Goal: Task Accomplishment & Management: Manage account settings

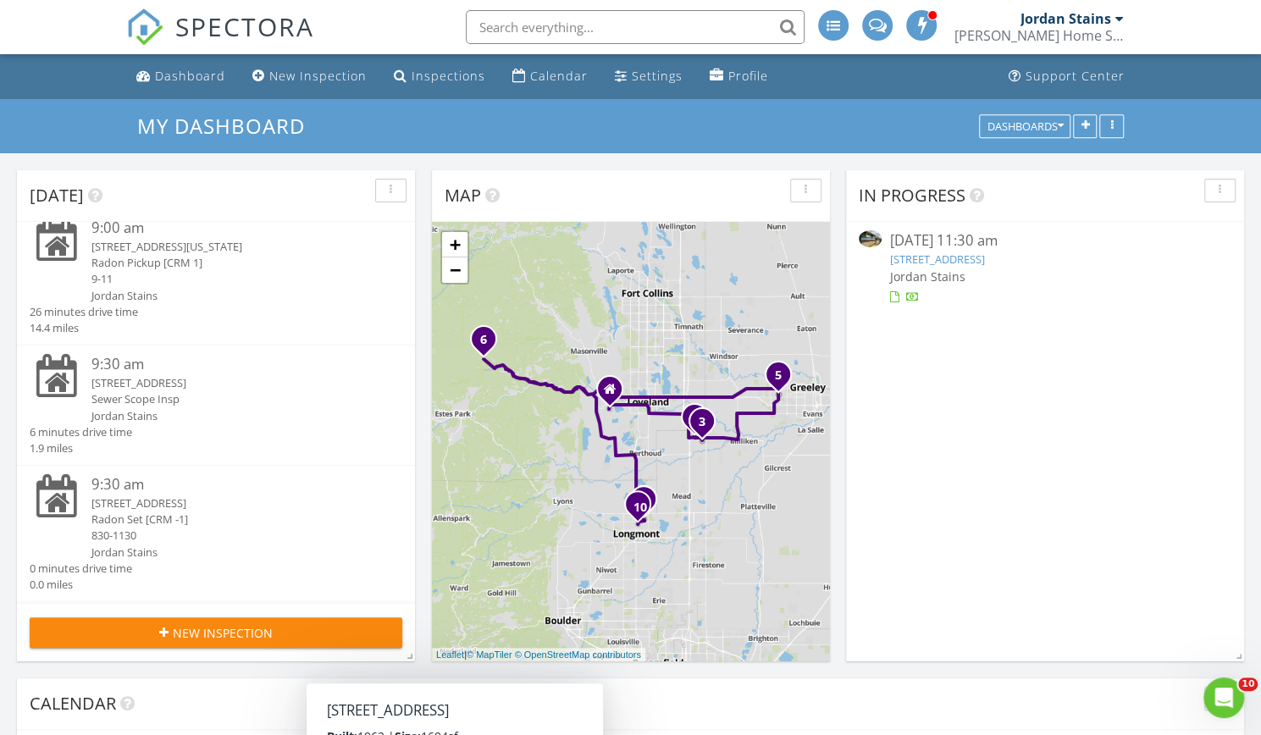
scroll to position [5, 0]
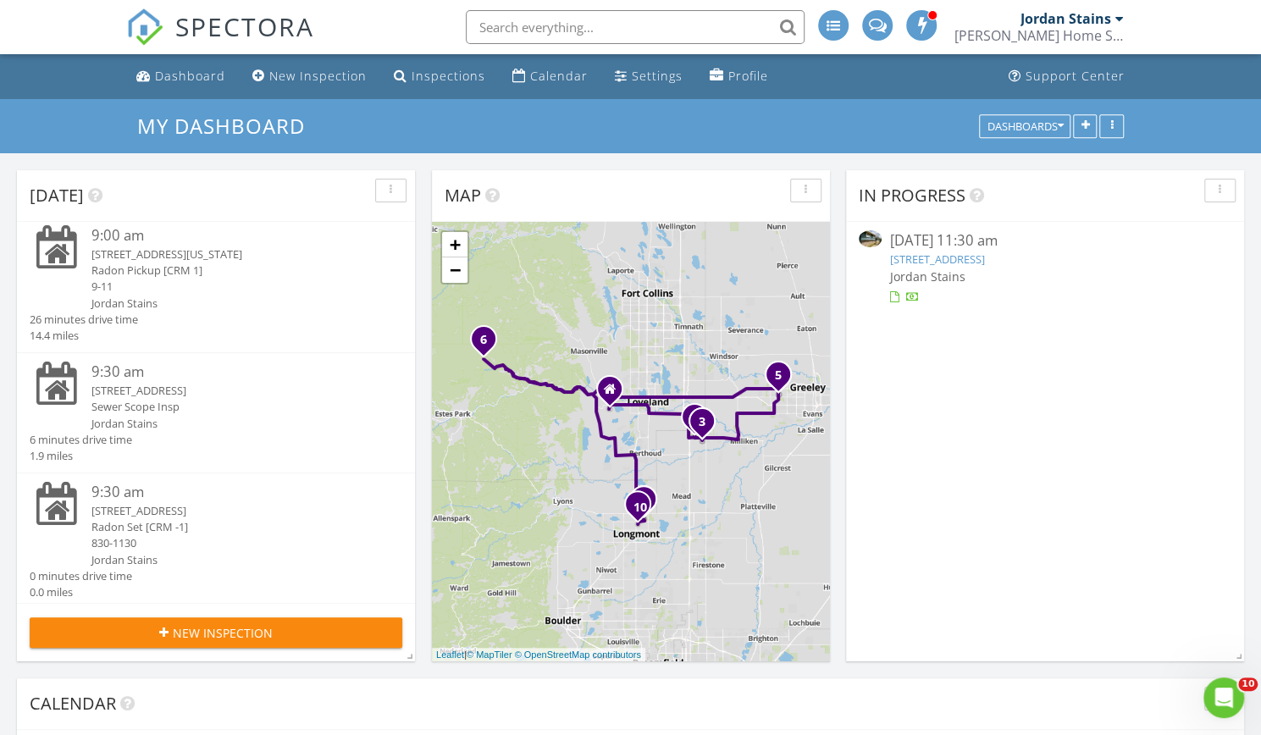
click at [189, 395] on div "[STREET_ADDRESS]" at bounding box center [230, 391] width 279 height 16
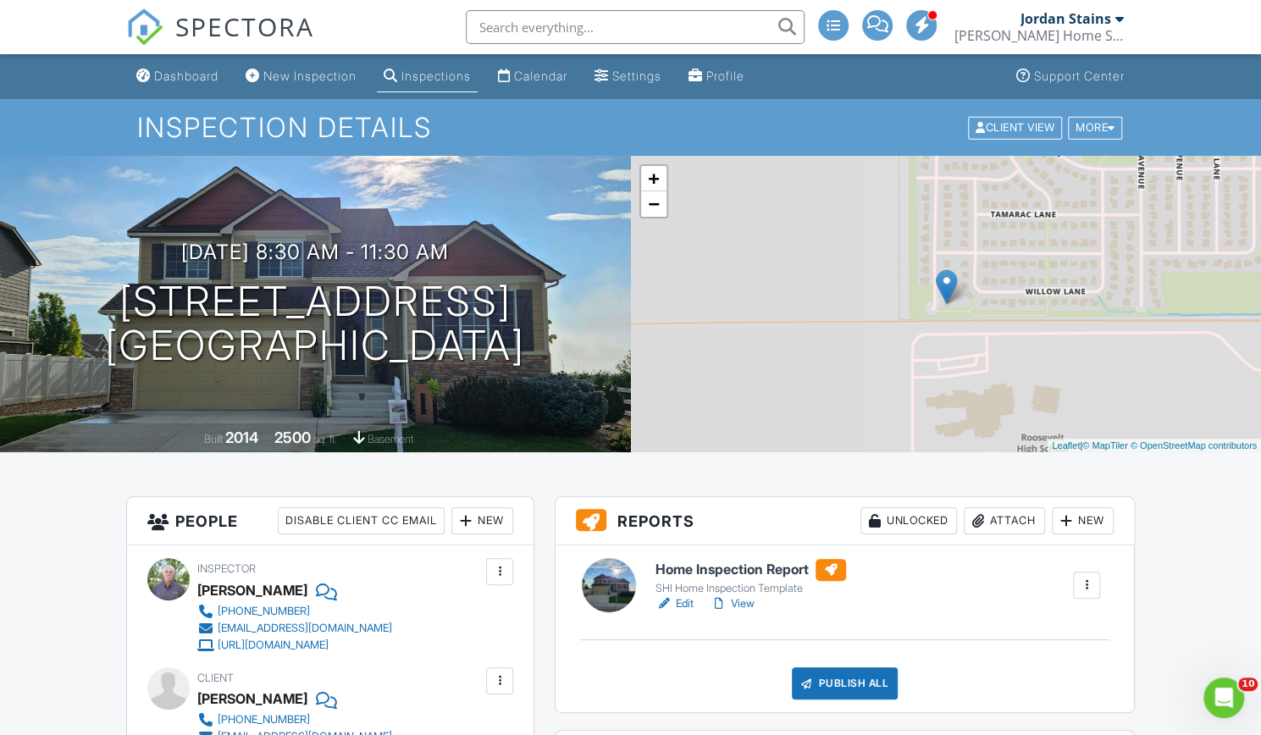
click at [732, 571] on h6 "Home Inspection Report" at bounding box center [750, 570] width 191 height 22
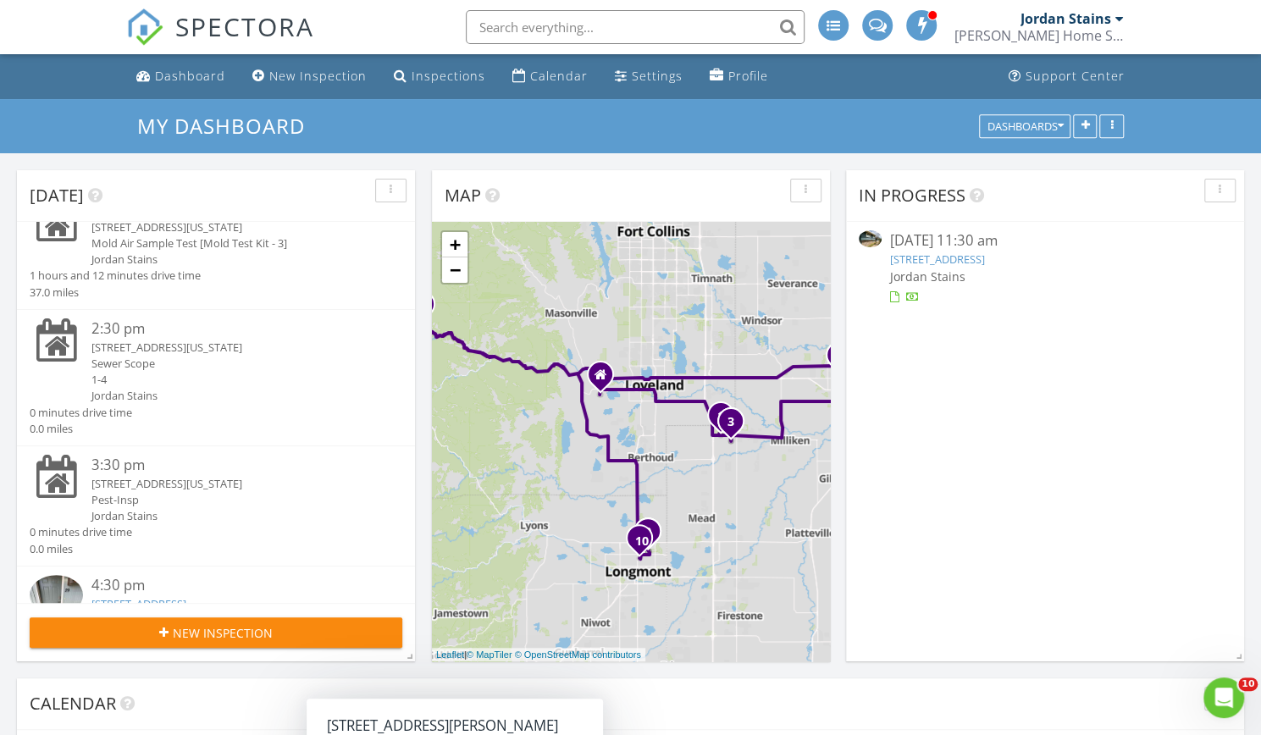
scroll to position [923, 0]
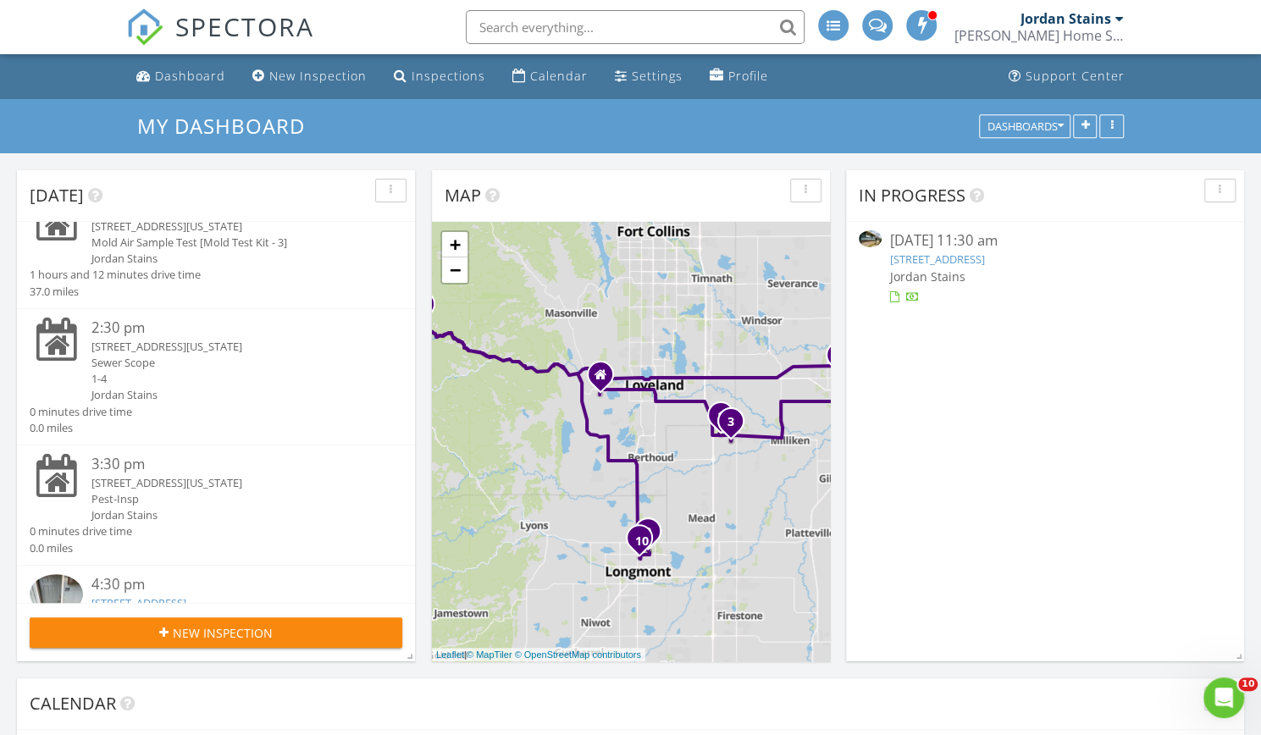
click at [198, 475] on div "3:30 pm" at bounding box center [230, 464] width 279 height 21
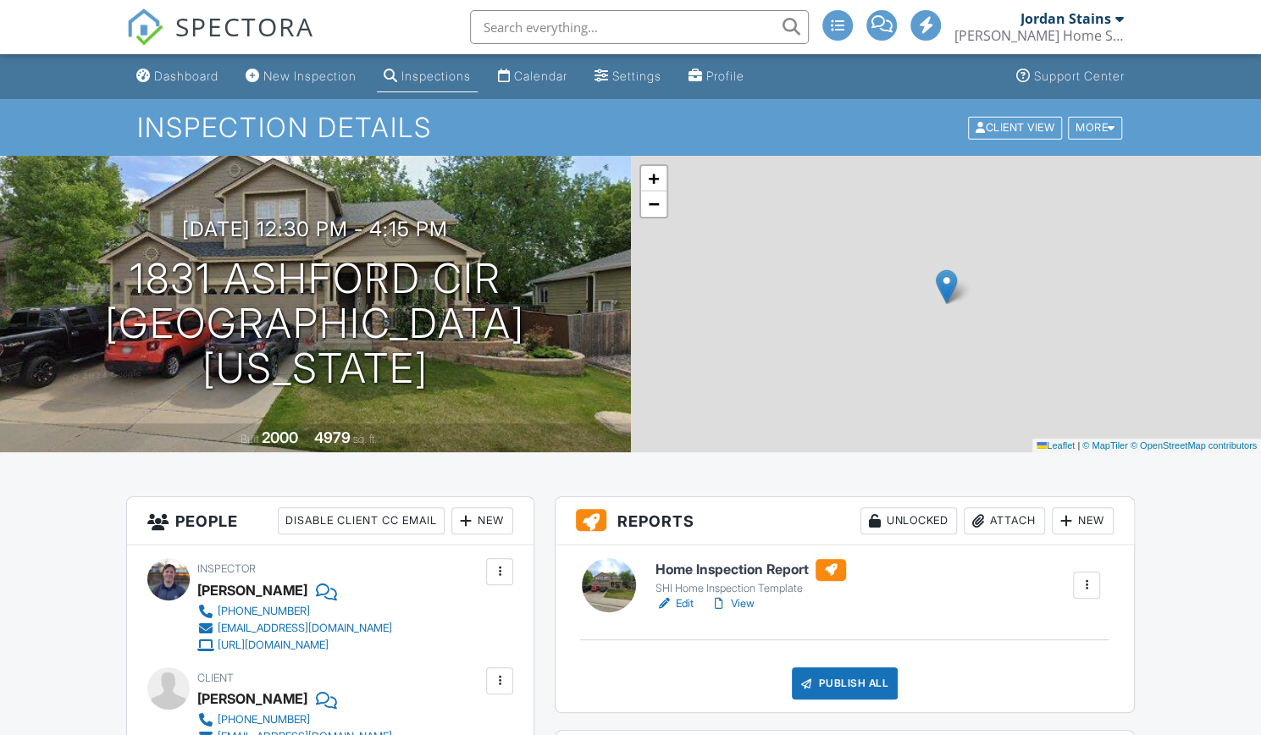
click at [678, 567] on h6 "Home Inspection Report" at bounding box center [750, 570] width 191 height 22
